Goal: Task Accomplishment & Management: Use online tool/utility

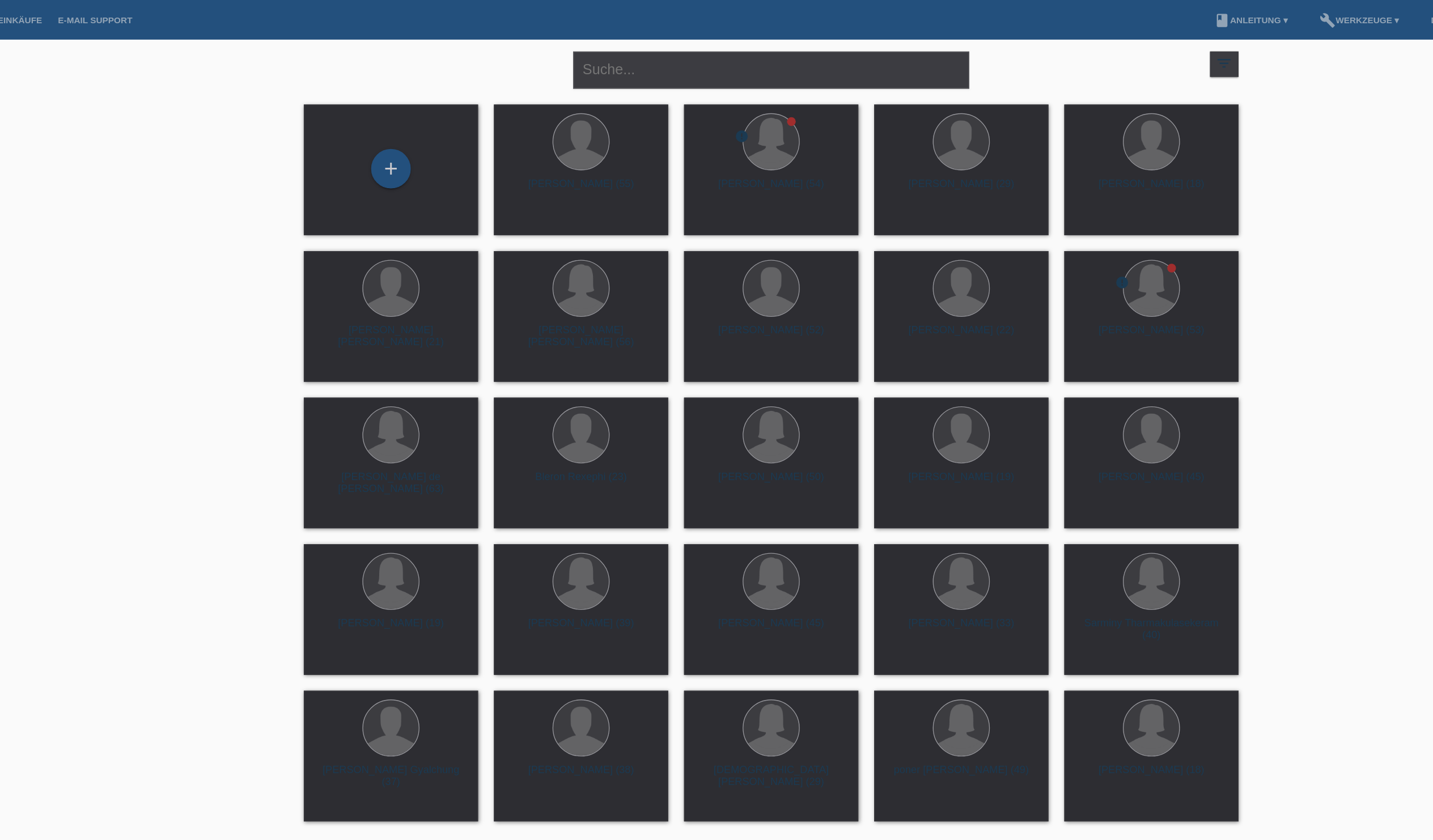
click at [1219, 17] on link "account_circle MK E-MOTORS & MB CarConnect GmbH - Munzur Kaya ▾" at bounding box center [1323, 14] width 208 height 7
click at [157, 13] on link "Einkäufe" at bounding box center [179, 14] width 43 height 7
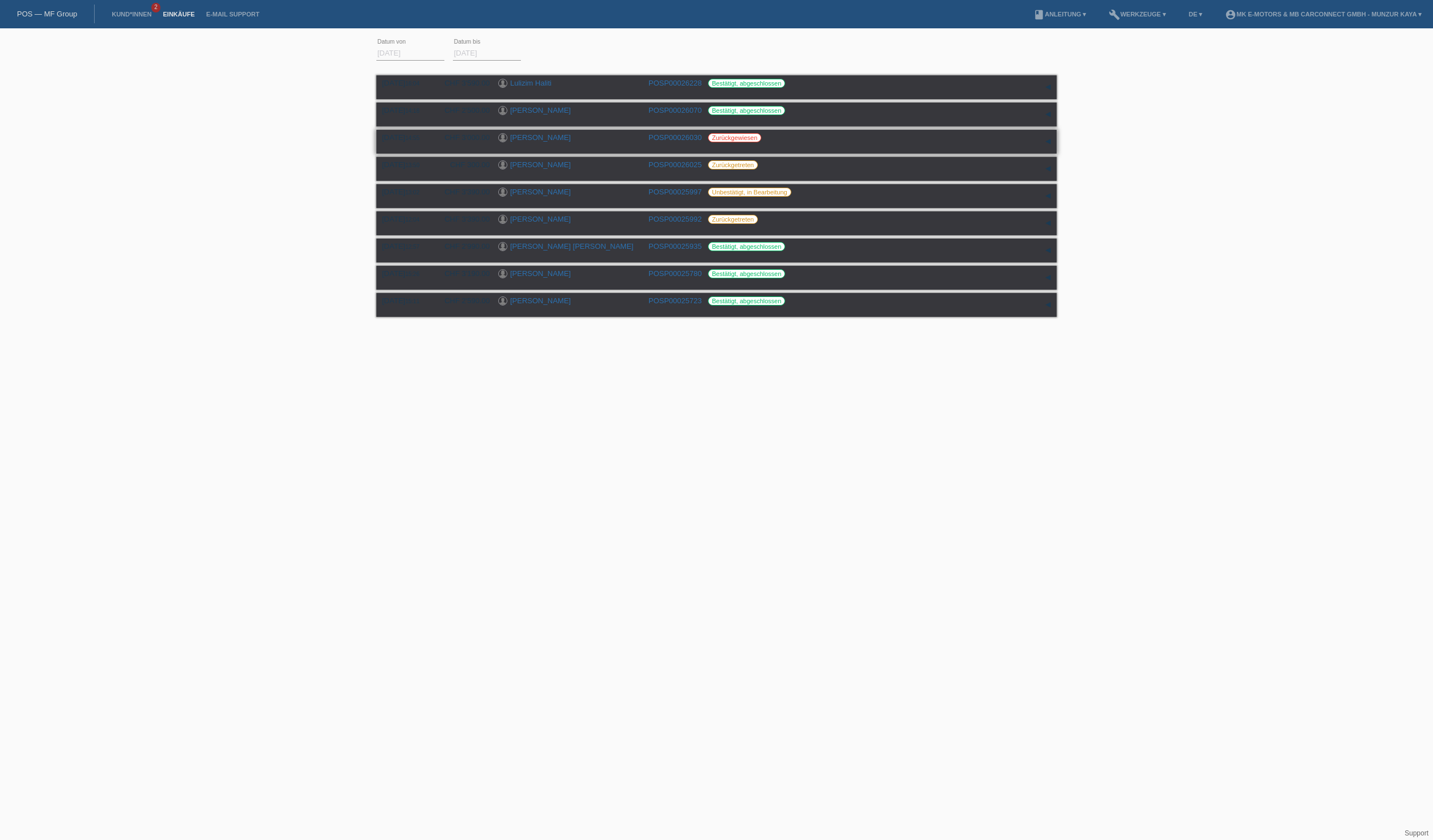
click at [550, 142] on link "[PERSON_NAME]" at bounding box center [541, 138] width 61 height 8
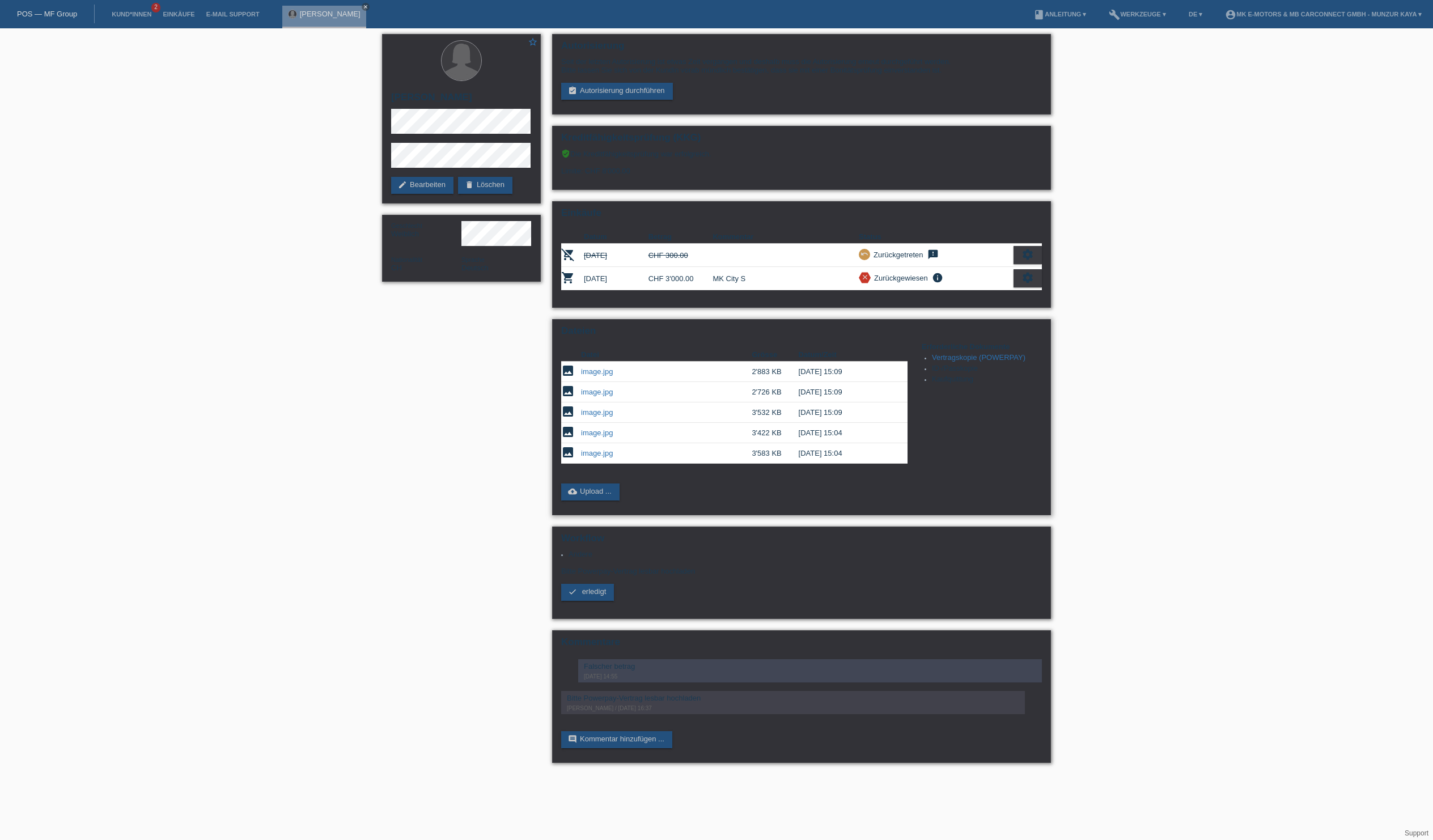
scroll to position [86, 0]
click at [595, 501] on link "cloud_upload Upload ..." at bounding box center [591, 492] width 58 height 17
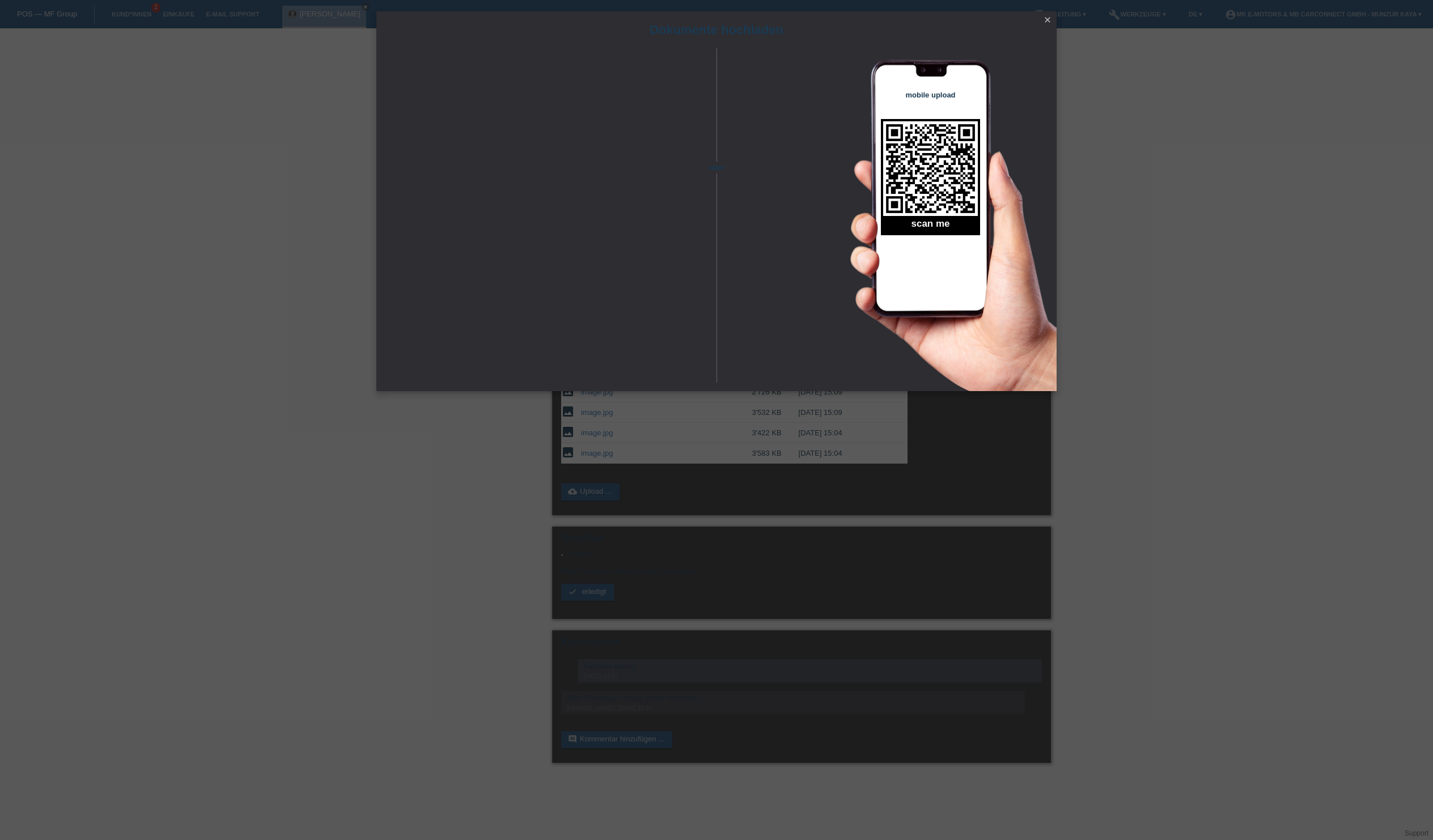
click at [1049, 20] on icon "close" at bounding box center [1048, 19] width 9 height 9
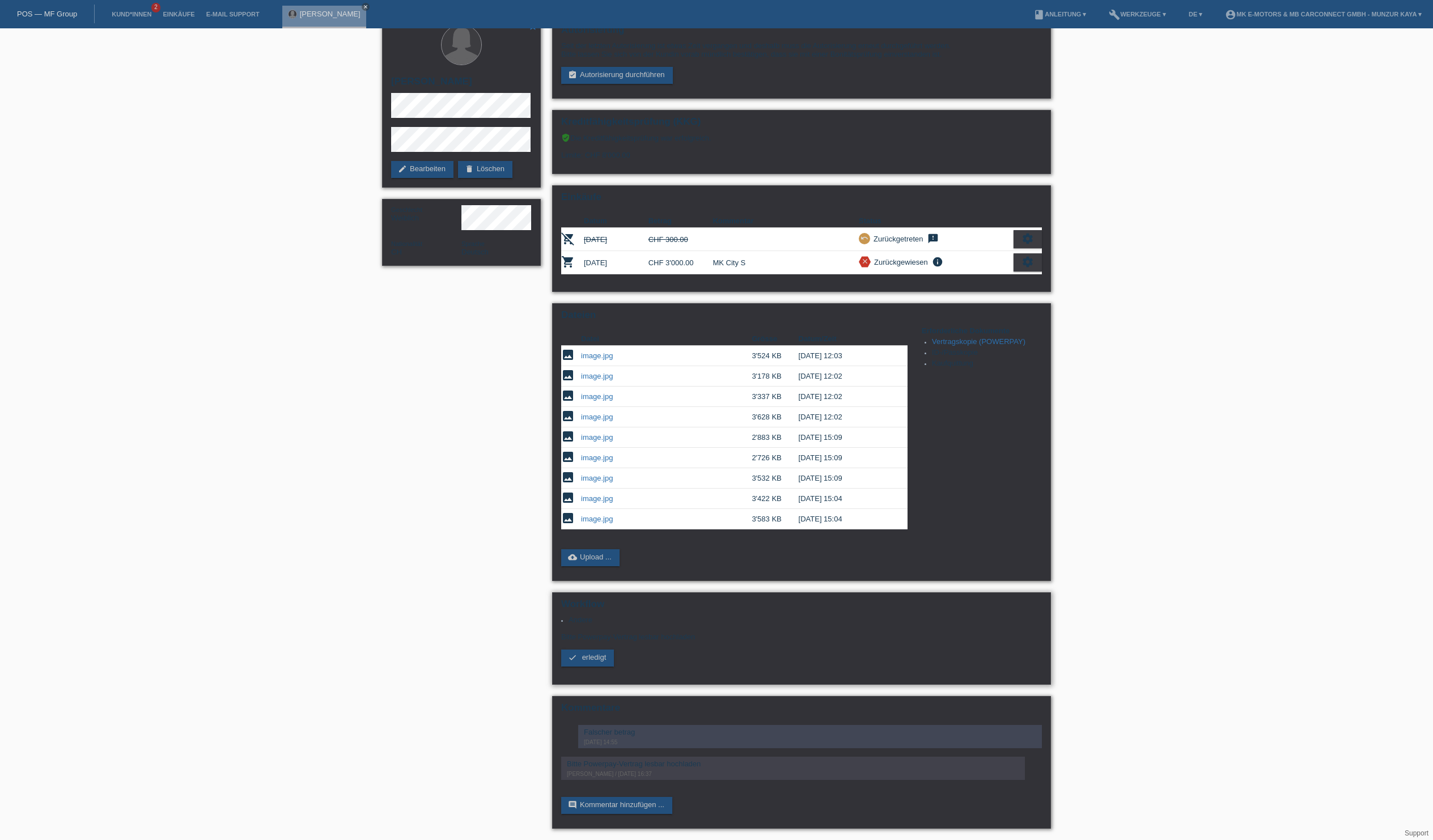
scroll to position [172, 0]
click at [603, 653] on span "erledigt" at bounding box center [594, 657] width 24 height 8
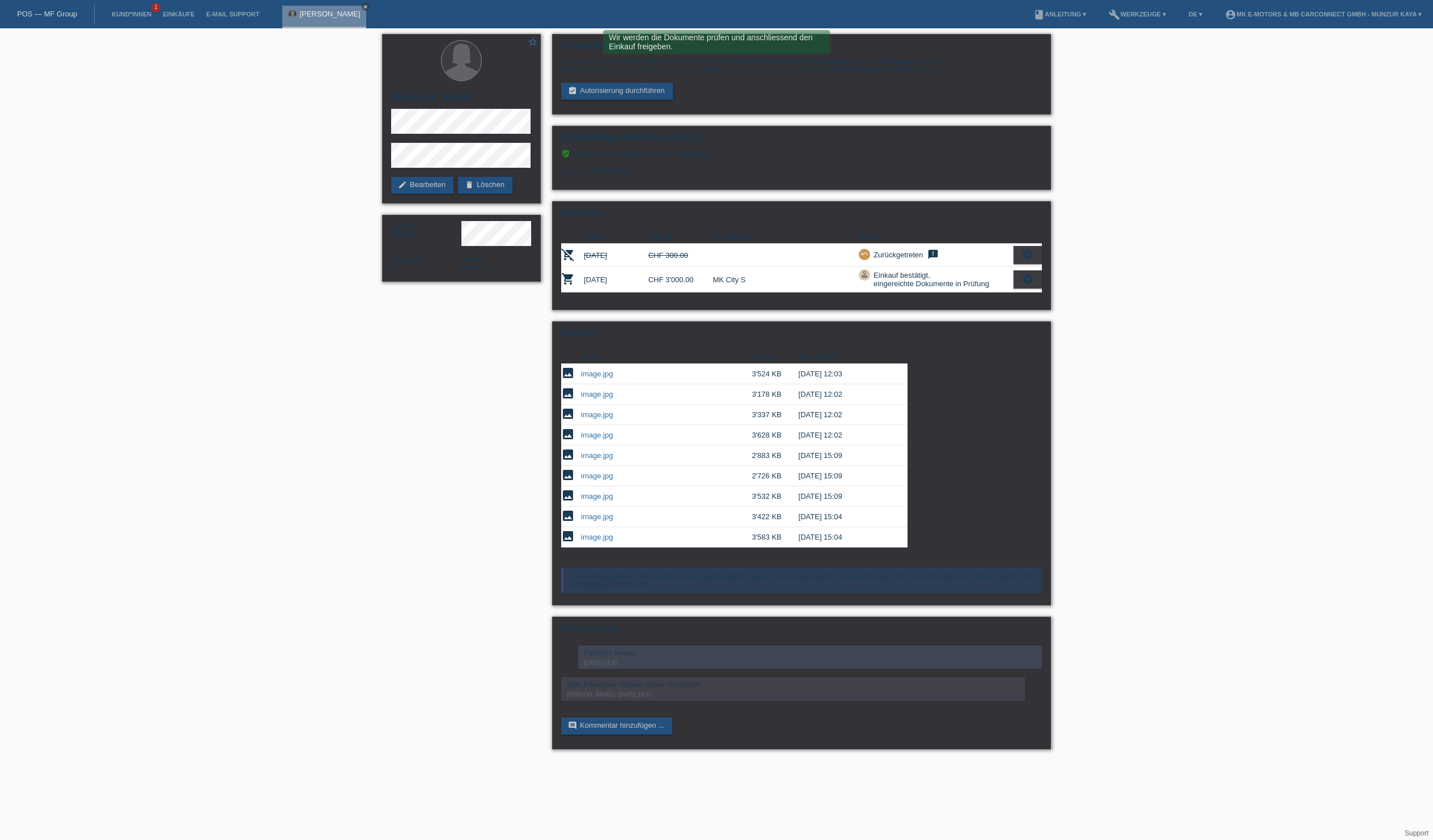
click at [369, 8] on icon "close" at bounding box center [366, 7] width 6 height 6
click at [200, 17] on link "Einkäufe" at bounding box center [179, 14] width 43 height 7
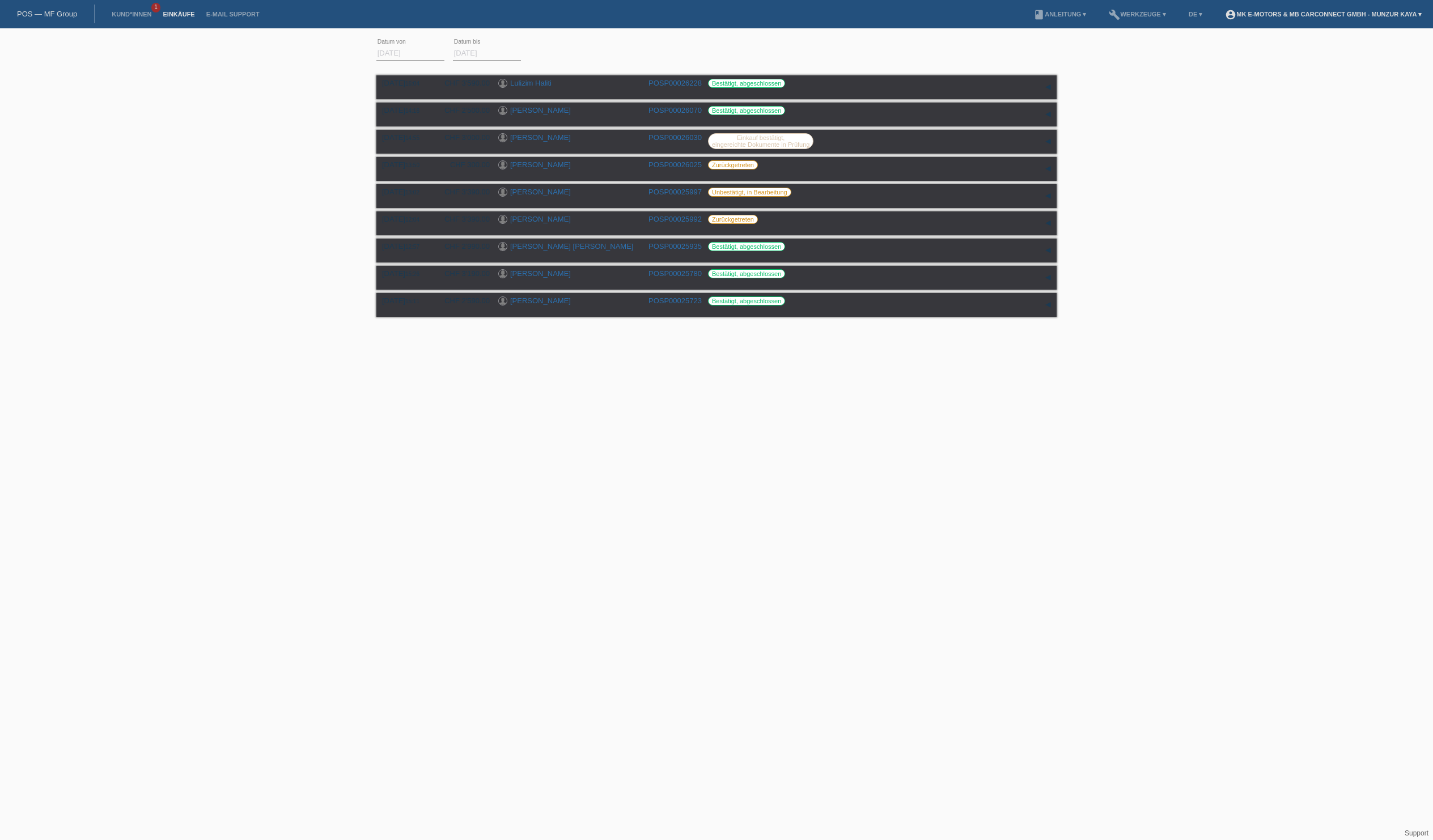
click at [1290, 15] on link "account_circle MK E-MOTORS & MB CarConnect GmbH - Munzur Kaya ▾" at bounding box center [1323, 14] width 208 height 7
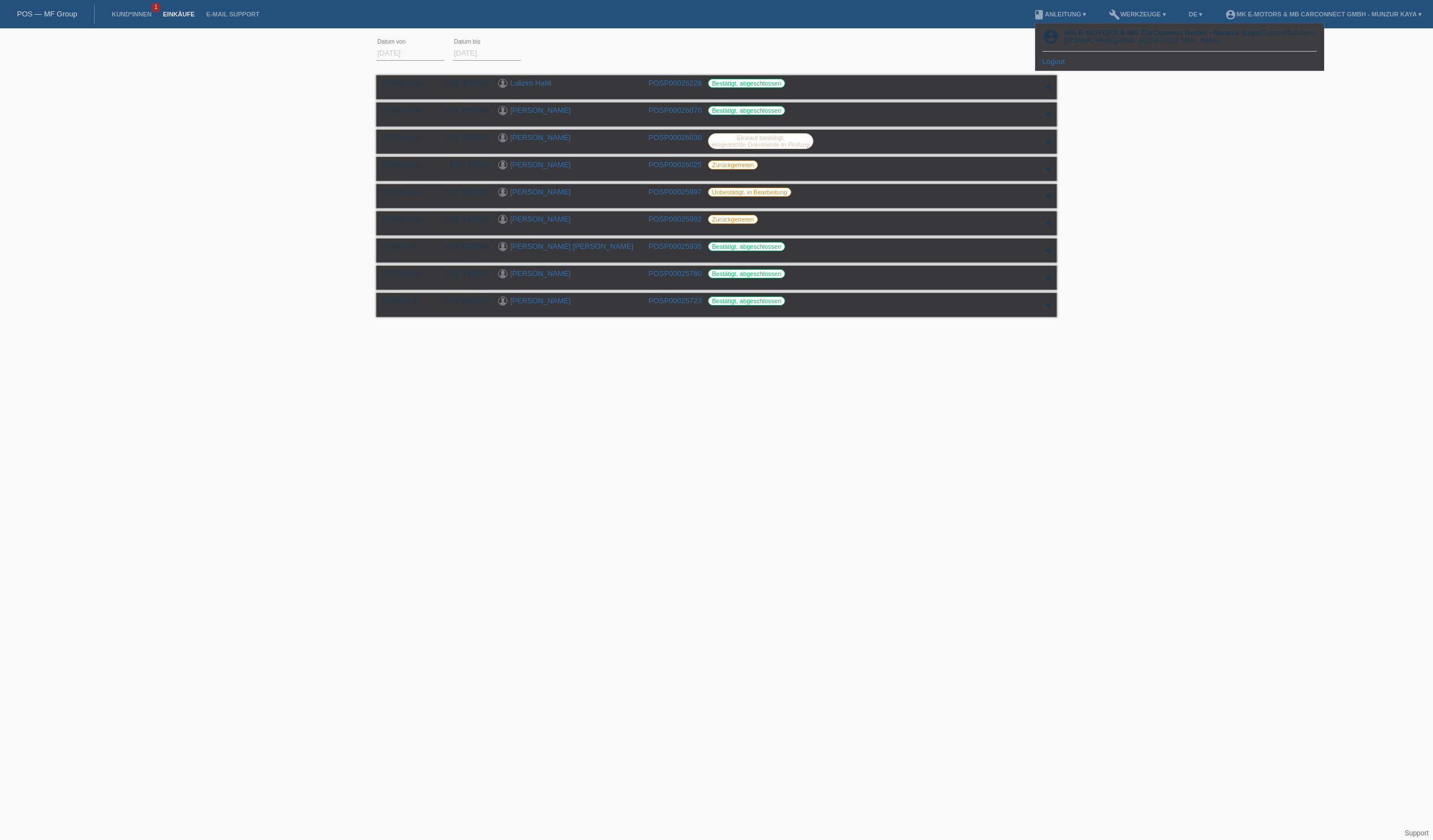
click at [1065, 66] on link "Logout" at bounding box center [1054, 61] width 23 height 8
